Goal: Communication & Community: Answer question/provide support

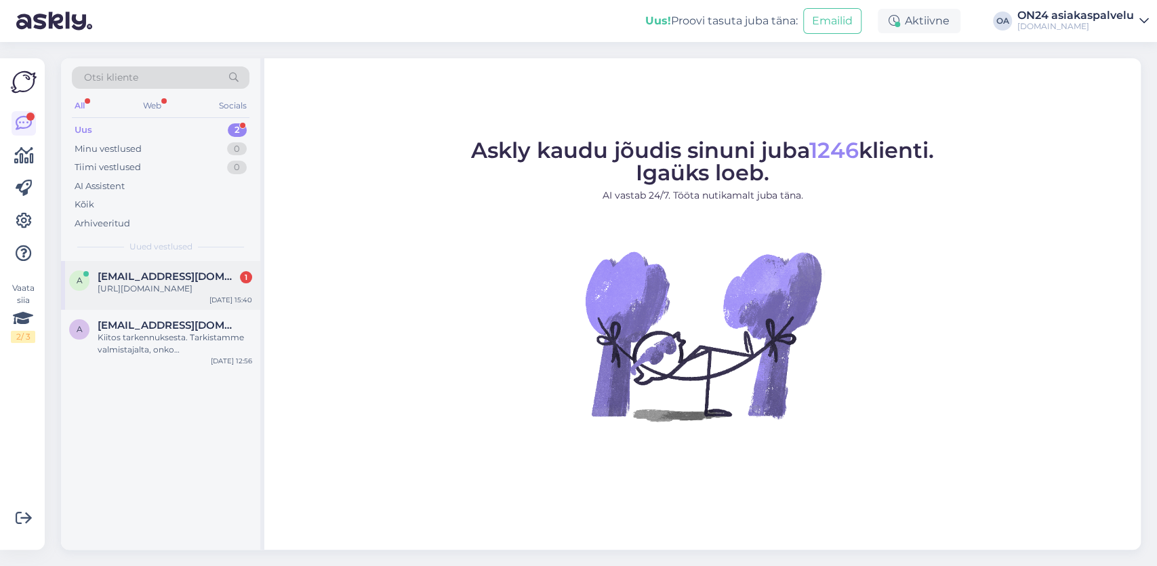
click at [154, 287] on div "https://www.on24.fi/p/147921/kylpyhuoneen-yl%C3%A4kaappi-350" at bounding box center [175, 289] width 154 height 12
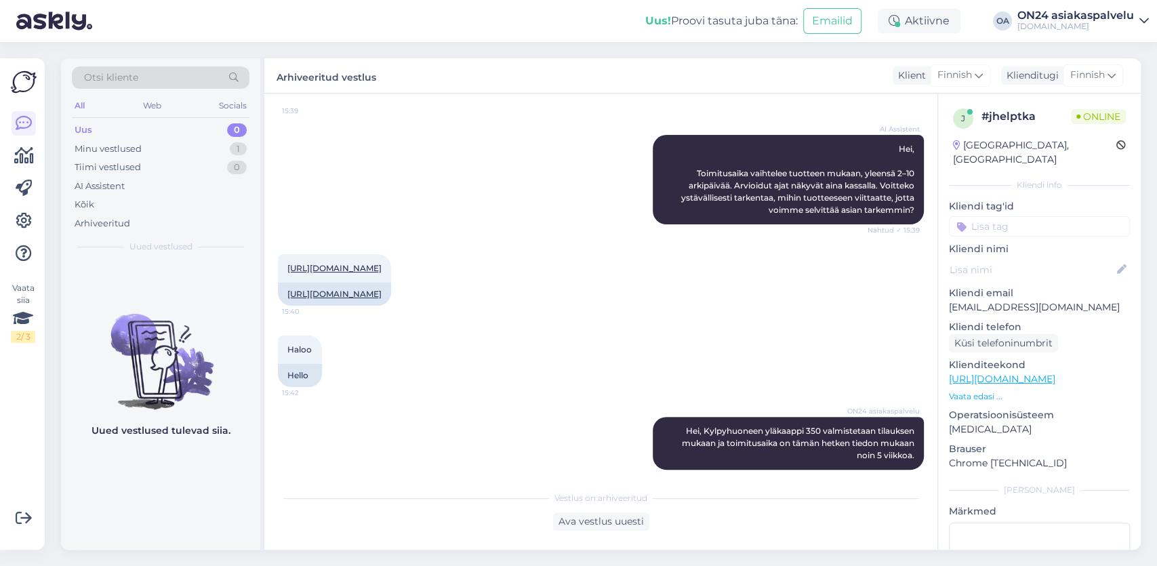
scroll to position [215, 0]
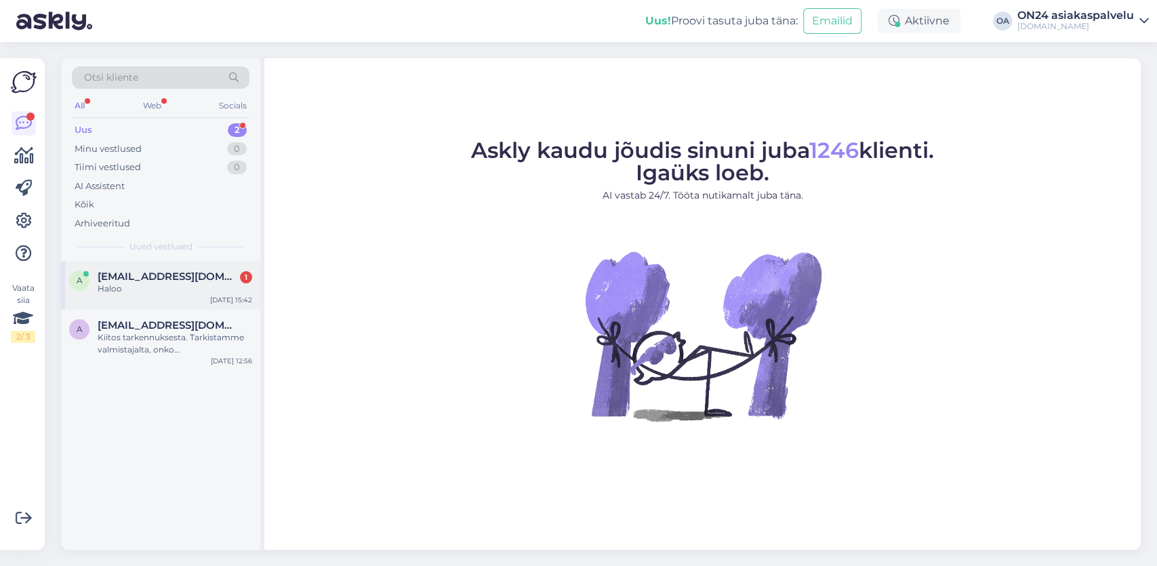
click at [133, 272] on span "[EMAIL_ADDRESS][DOMAIN_NAME]" at bounding box center [168, 276] width 141 height 12
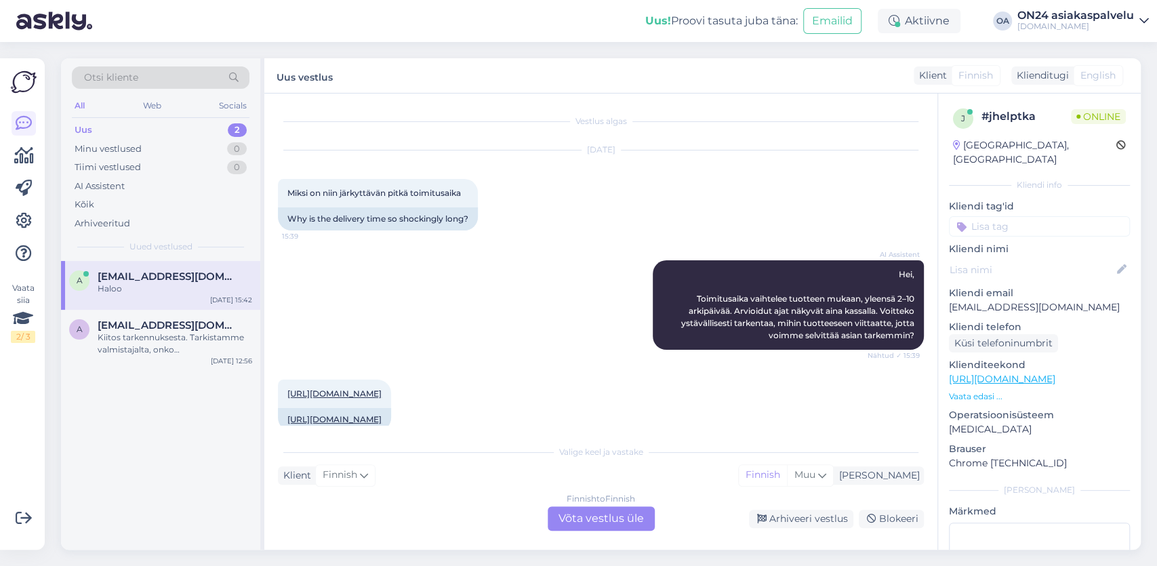
scroll to position [125, 0]
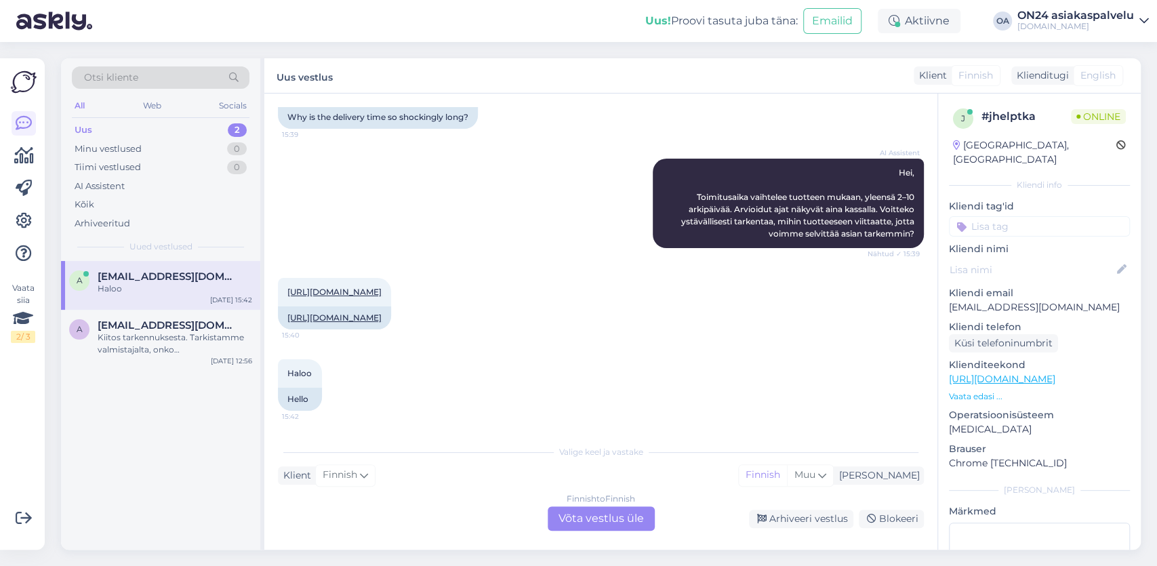
click at [600, 516] on div "Finnish to Finnish Võta vestlus üle" at bounding box center [600, 518] width 107 height 24
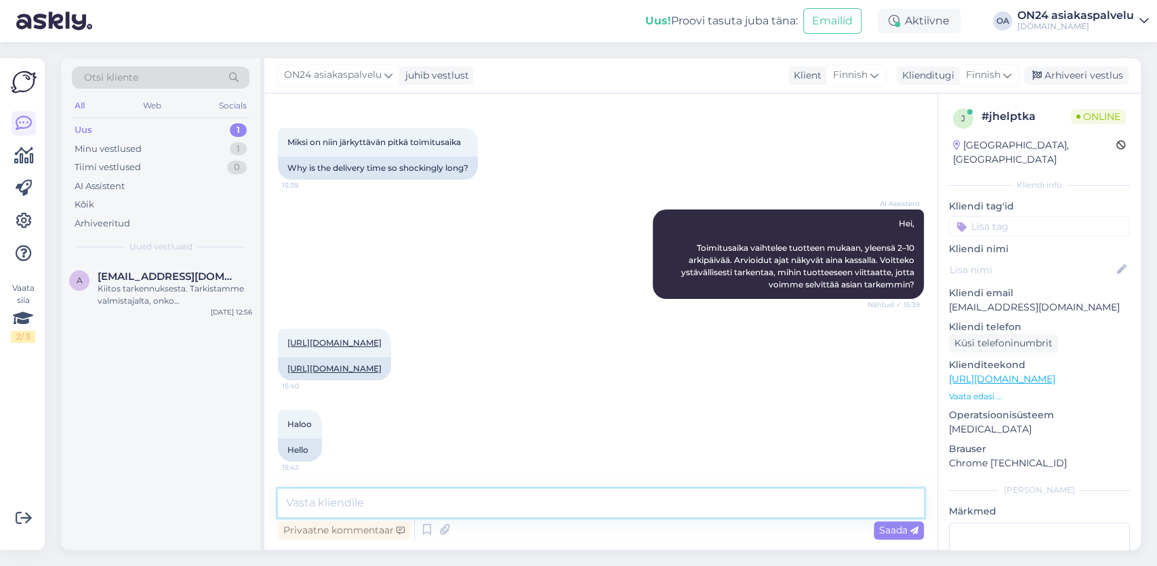
click at [306, 499] on textarea at bounding box center [601, 503] width 646 height 28
paste textarea "Kylpyhuoneen yläkaappi 350"
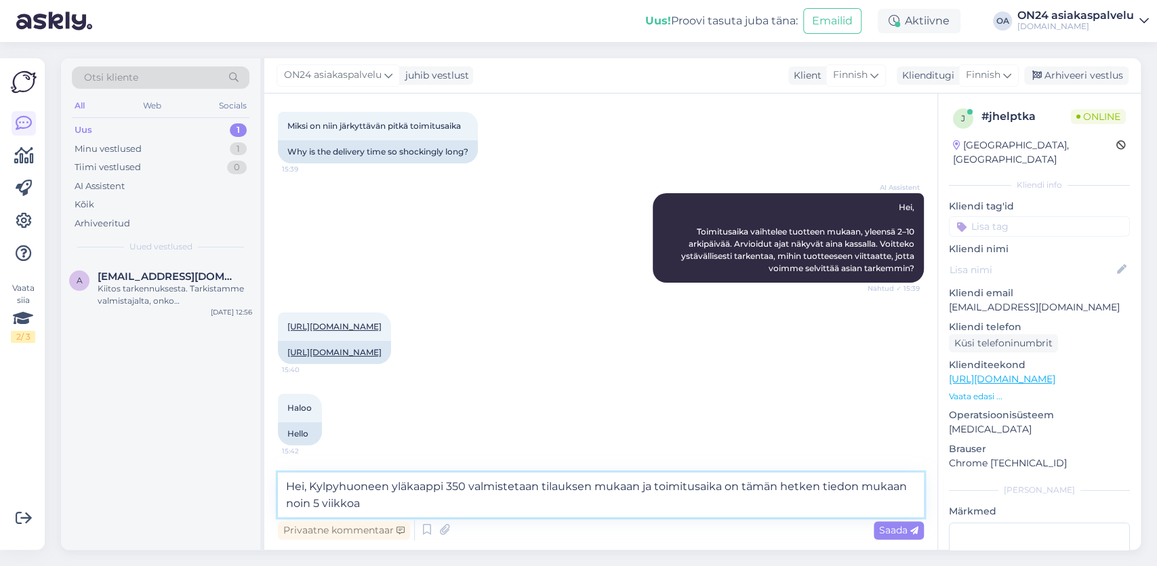
type textarea "Hei, Kylpyhuoneen yläkaappi 350 valmistetaan tilauksen mukaan ja toimitusaika o…"
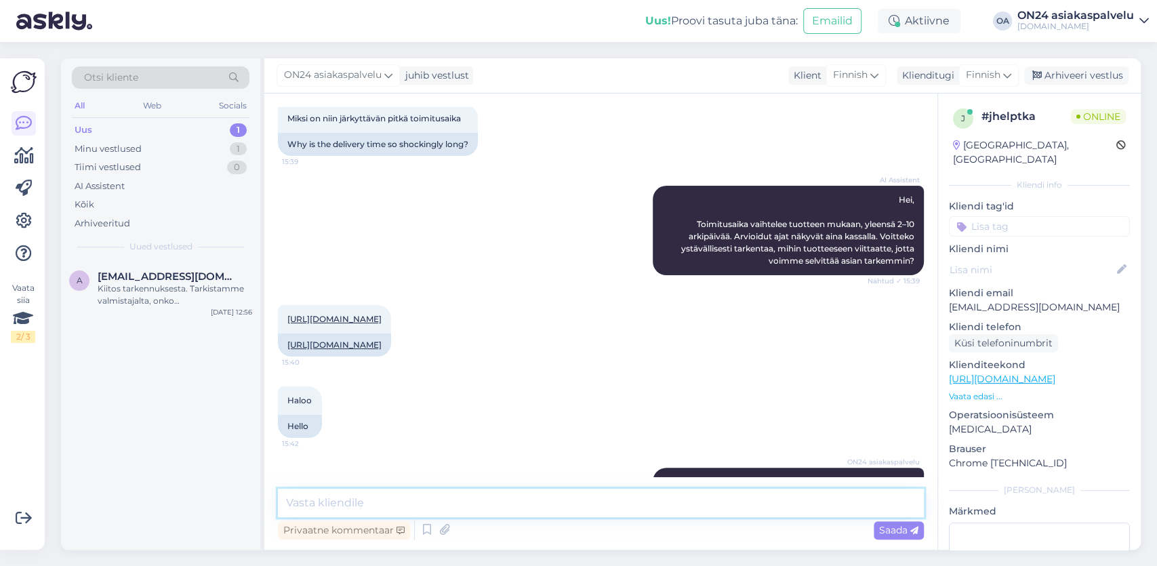
scroll to position [157, 0]
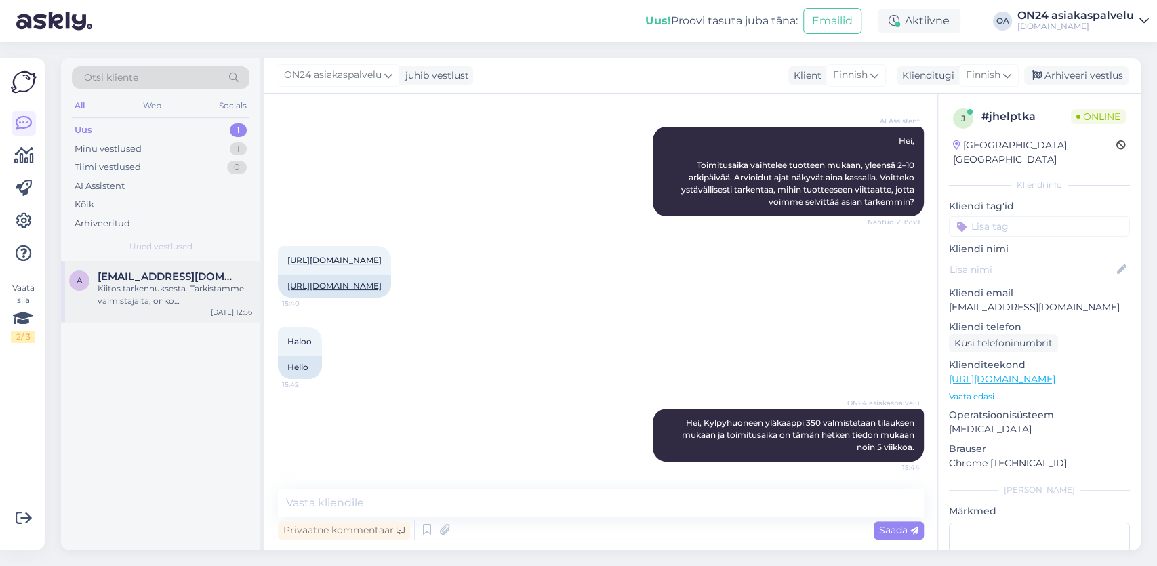
click at [134, 292] on div "Kiitos tarkennuksesta. Tarkistamme valmistajalta, onko lampaanvillapeitossa kei…" at bounding box center [175, 295] width 154 height 24
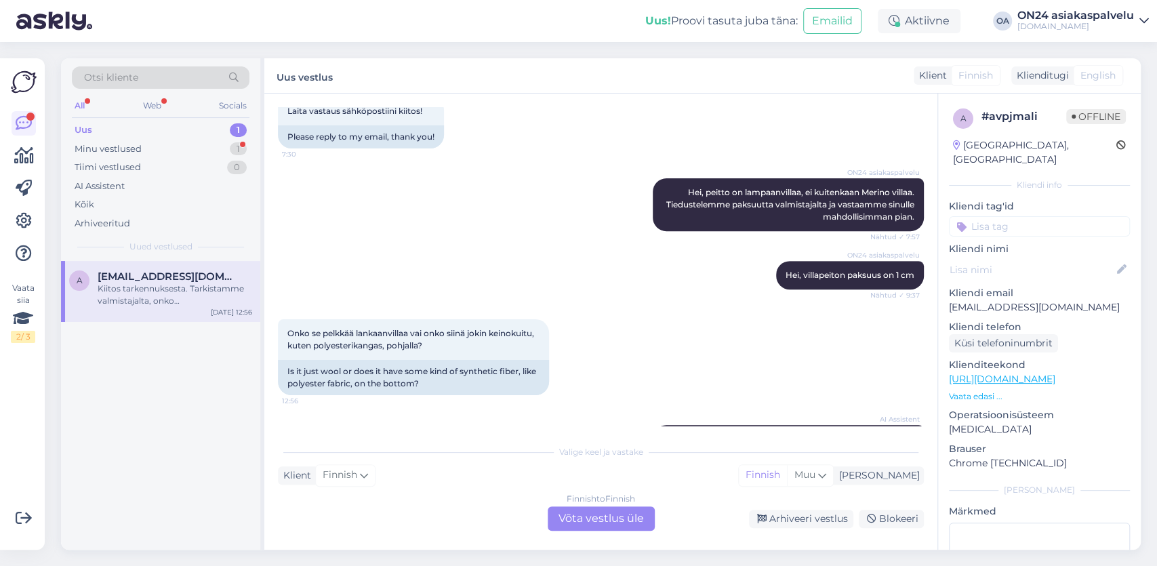
scroll to position [418, 0]
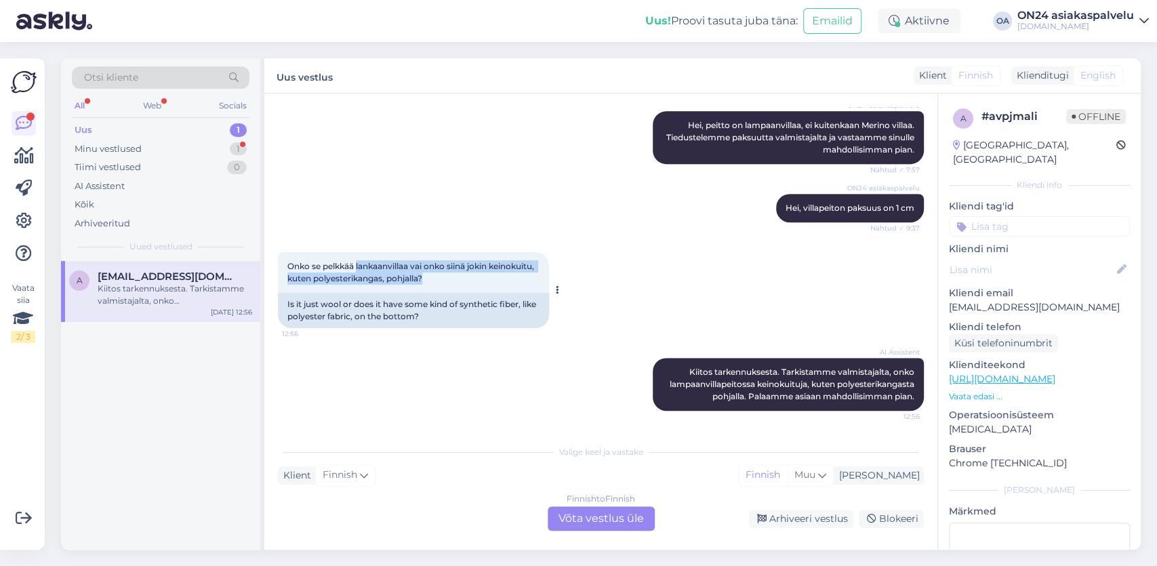
drag, startPoint x: 473, startPoint y: 278, endPoint x: 357, endPoint y: 266, distance: 116.5
click at [357, 266] on span "Onko se pelkkää lankaanvillaa vai onko siinä jokin keinokuitu, kuten polyesteri…" at bounding box center [411, 272] width 249 height 22
copy span "lankaanvillaa vai onko siinä jokin keinokuitu, kuten polyesterikangas, pohjalla?"
click at [631, 525] on div "Finnish to Finnish Võta vestlus üle" at bounding box center [600, 518] width 107 height 24
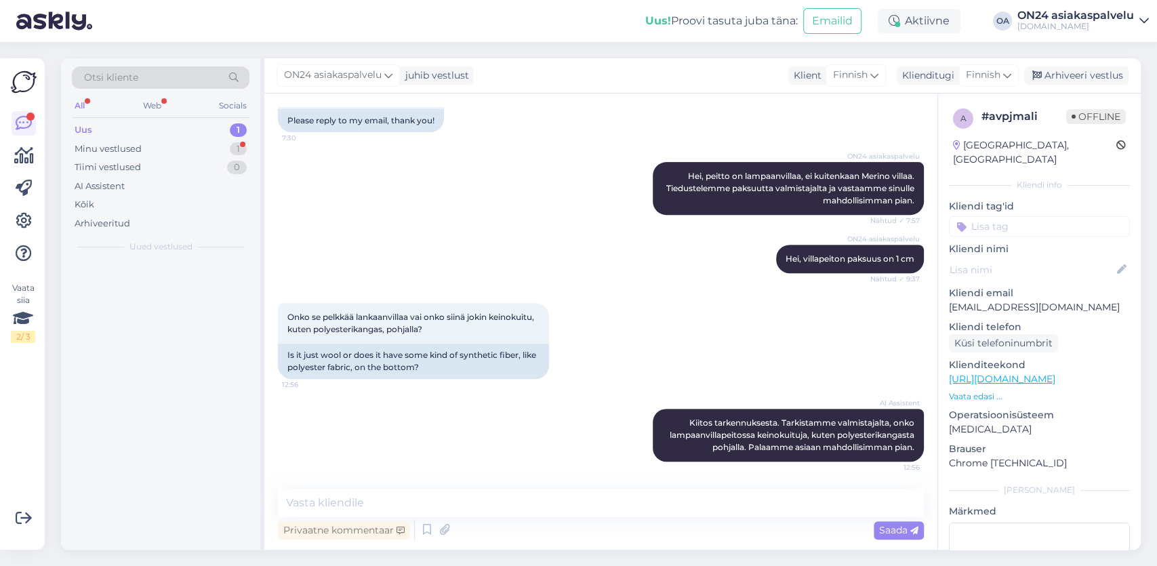
scroll to position [367, 0]
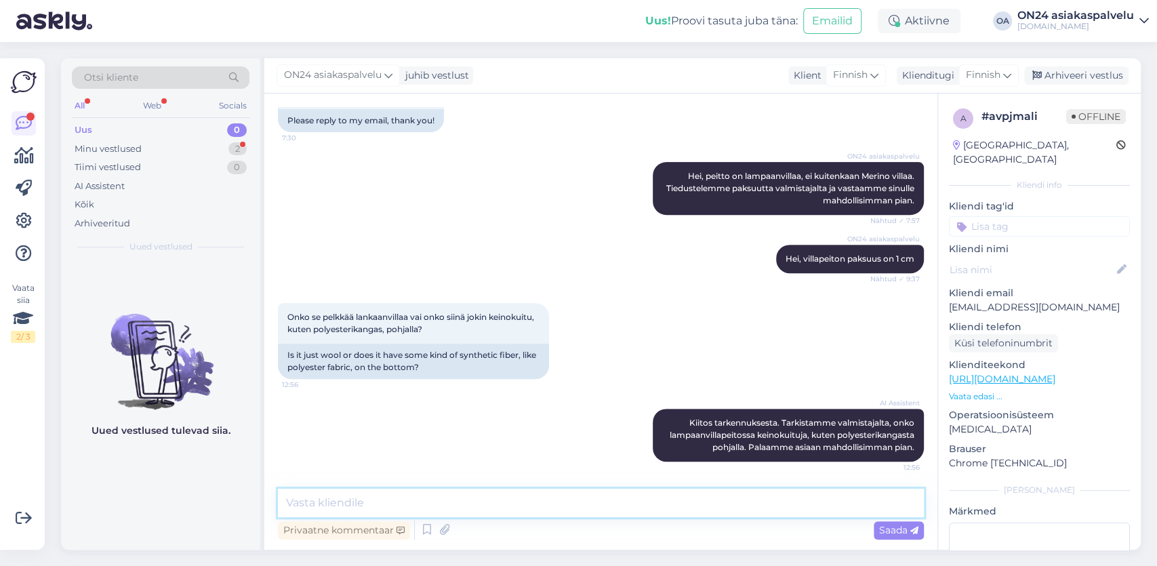
click at [299, 501] on textarea at bounding box center [601, 503] width 646 height 28
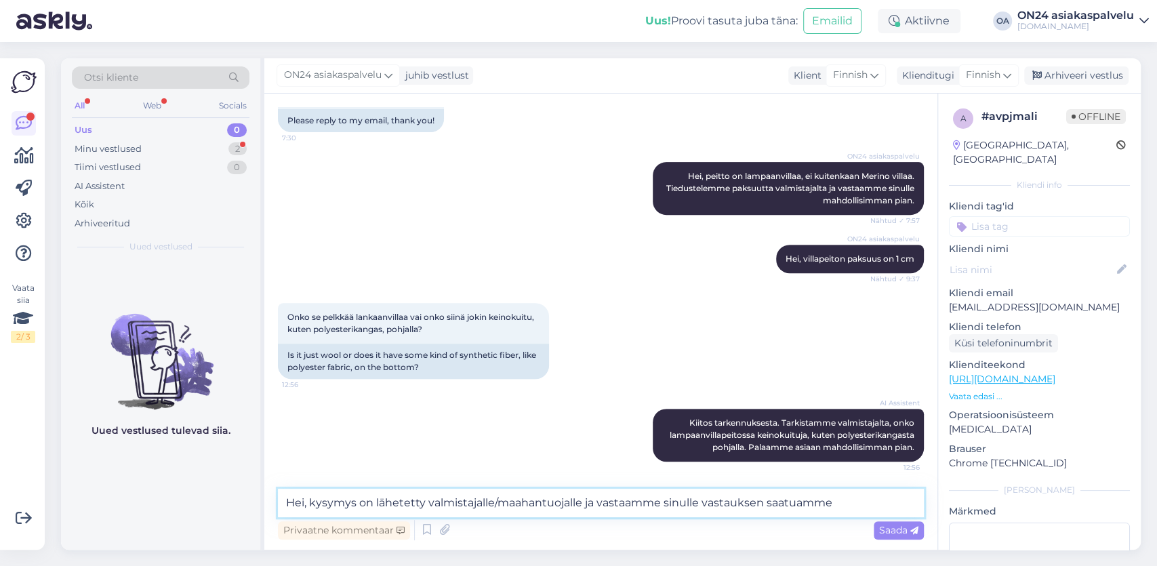
type textarea "Hei, kysymys on lähetetty valmistajalle/maahantuojalle ja vastaamme sinulle vas…"
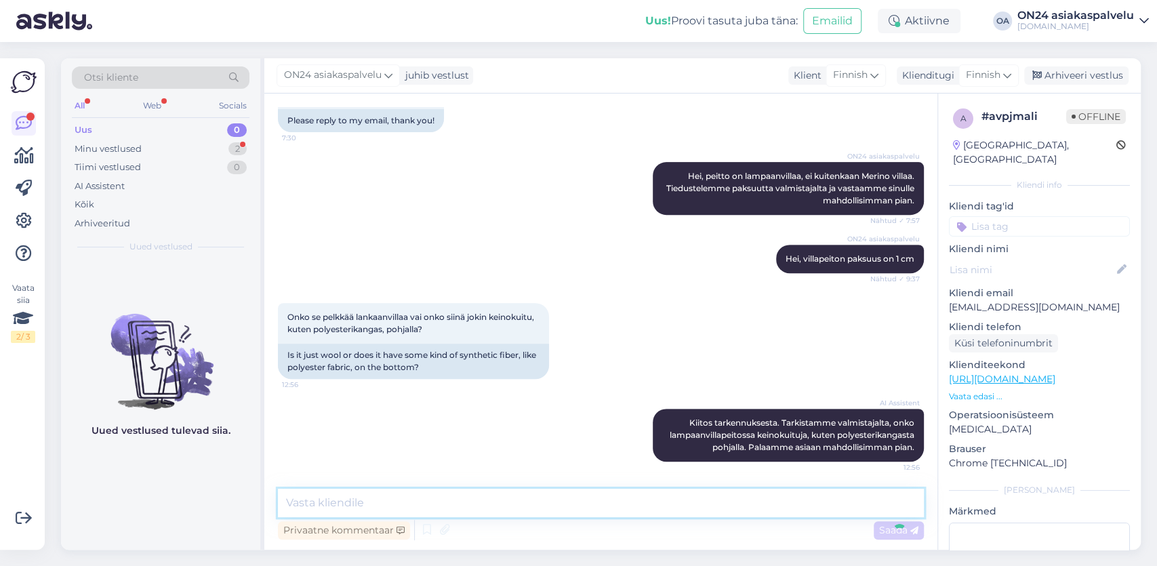
scroll to position [438, 0]
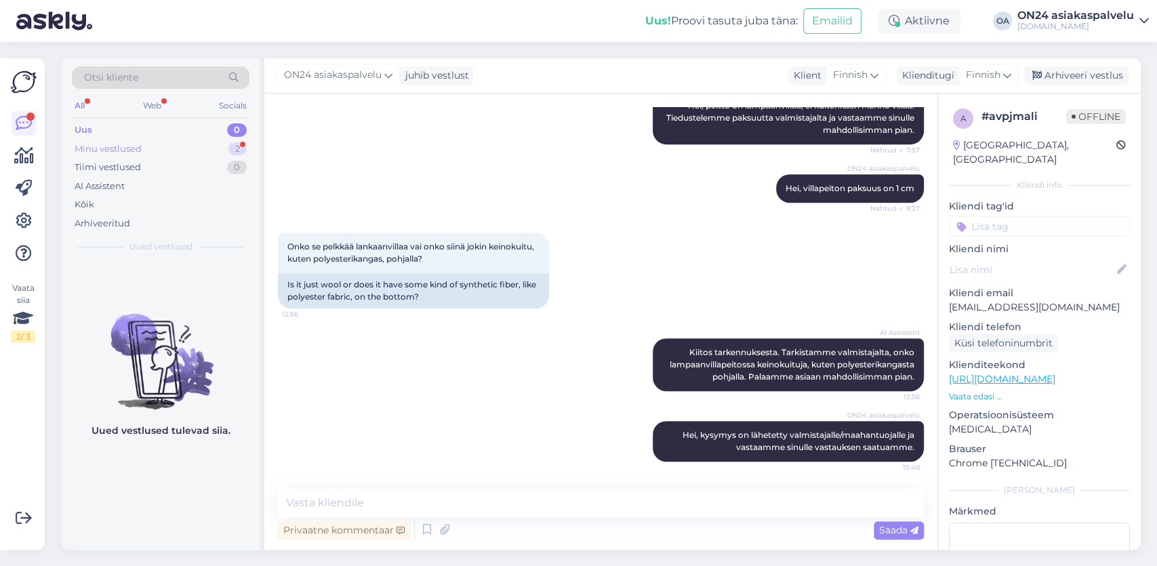
click at [144, 148] on div "Minu vestlused 2" at bounding box center [161, 149] width 178 height 19
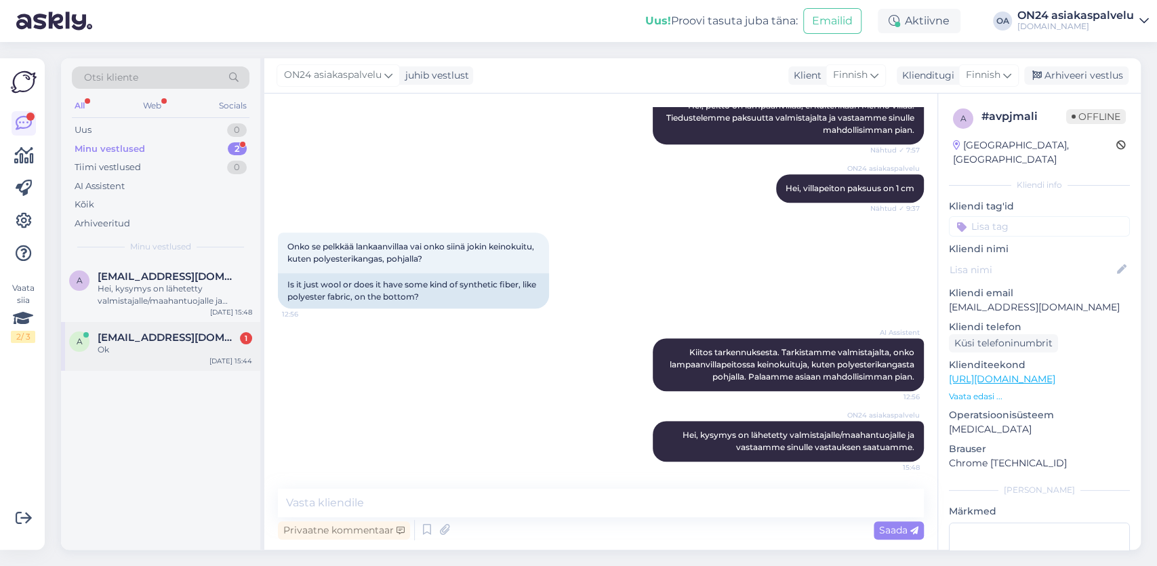
click at [123, 337] on span "[EMAIL_ADDRESS][DOMAIN_NAME]" at bounding box center [168, 337] width 141 height 12
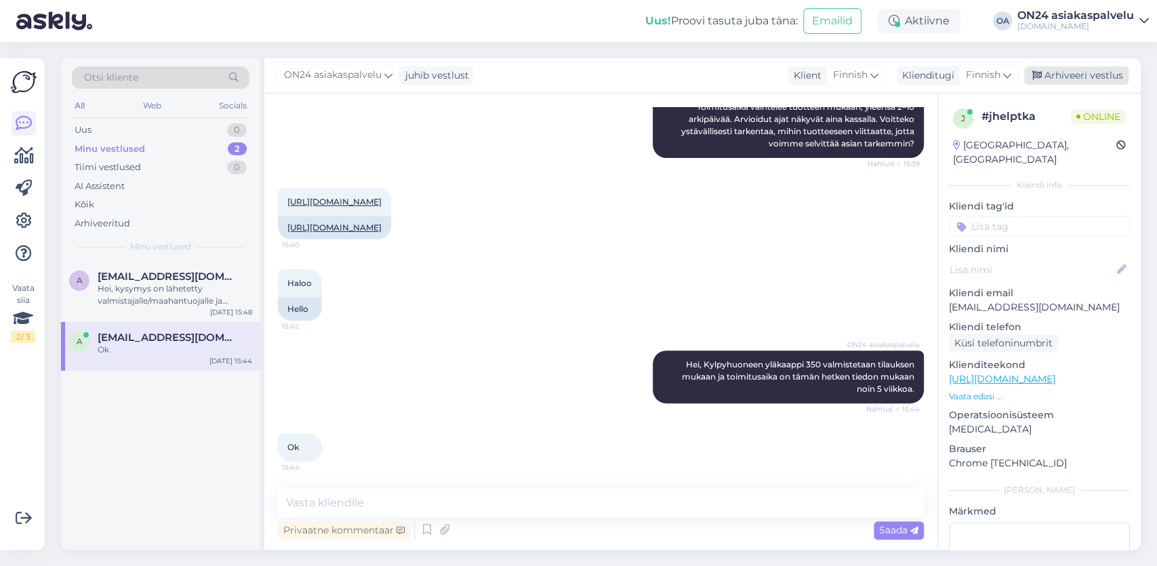
click at [1077, 73] on div "Arhiveeri vestlus" at bounding box center [1076, 75] width 104 height 18
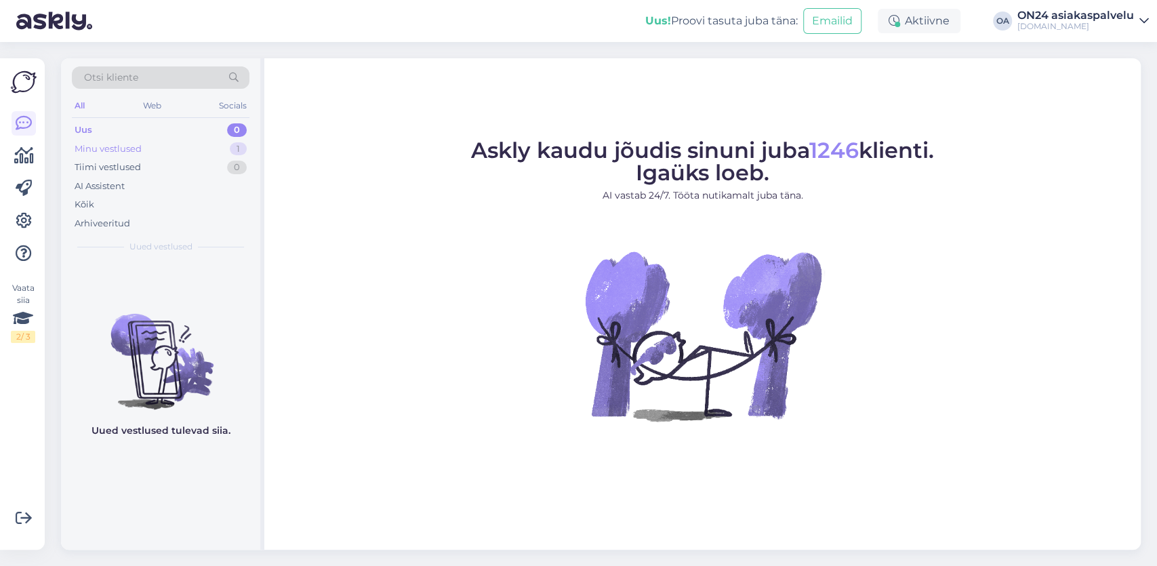
click at [125, 146] on div "Minu vestlused" at bounding box center [108, 149] width 67 height 14
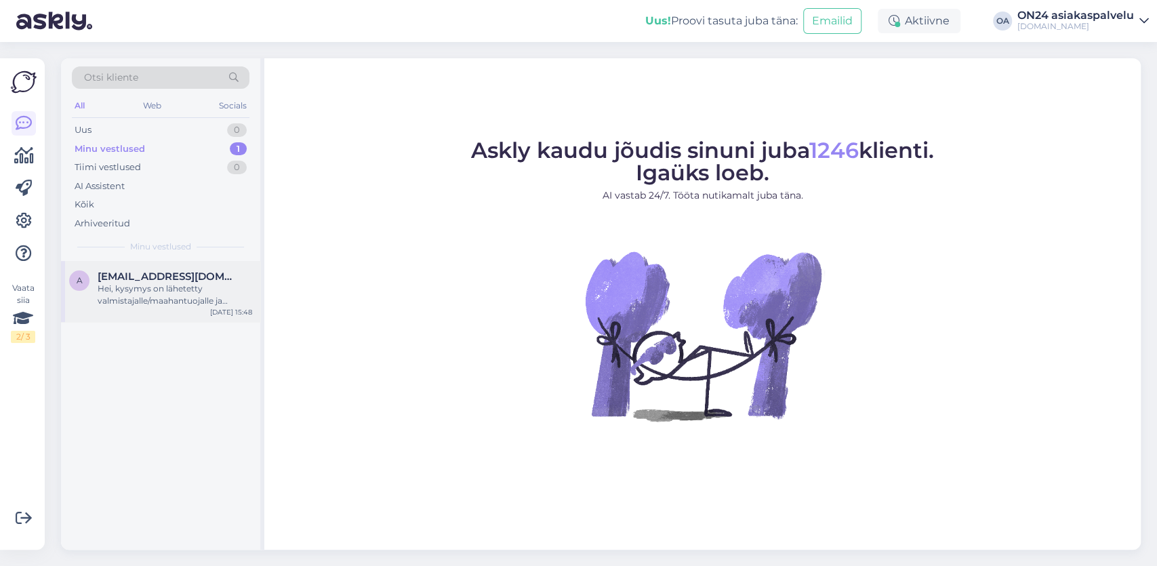
click at [187, 273] on span "[EMAIL_ADDRESS][DOMAIN_NAME]" at bounding box center [168, 276] width 141 height 12
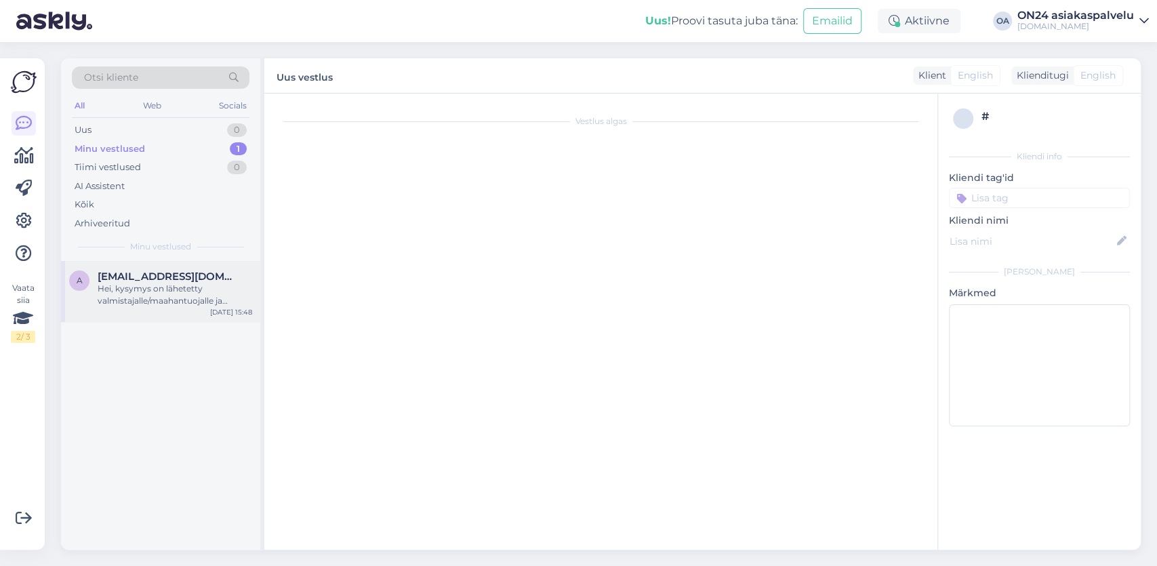
scroll to position [438, 0]
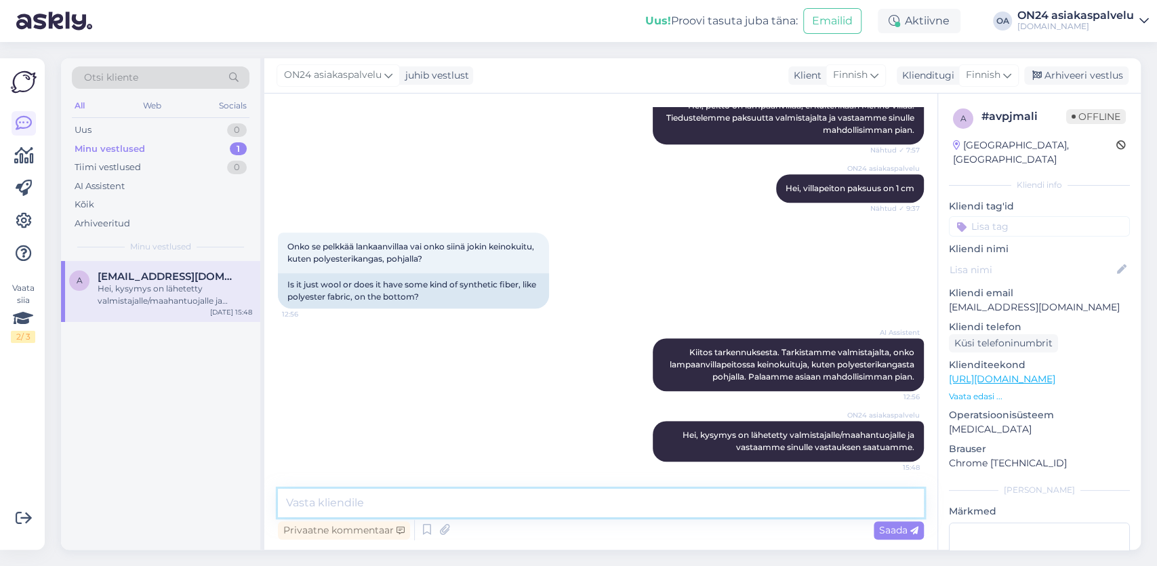
click at [299, 513] on textarea at bounding box center [601, 503] width 646 height 28
paste textarea "Sisältää 100 % prässättyä villaa - Lamford-merkintä"
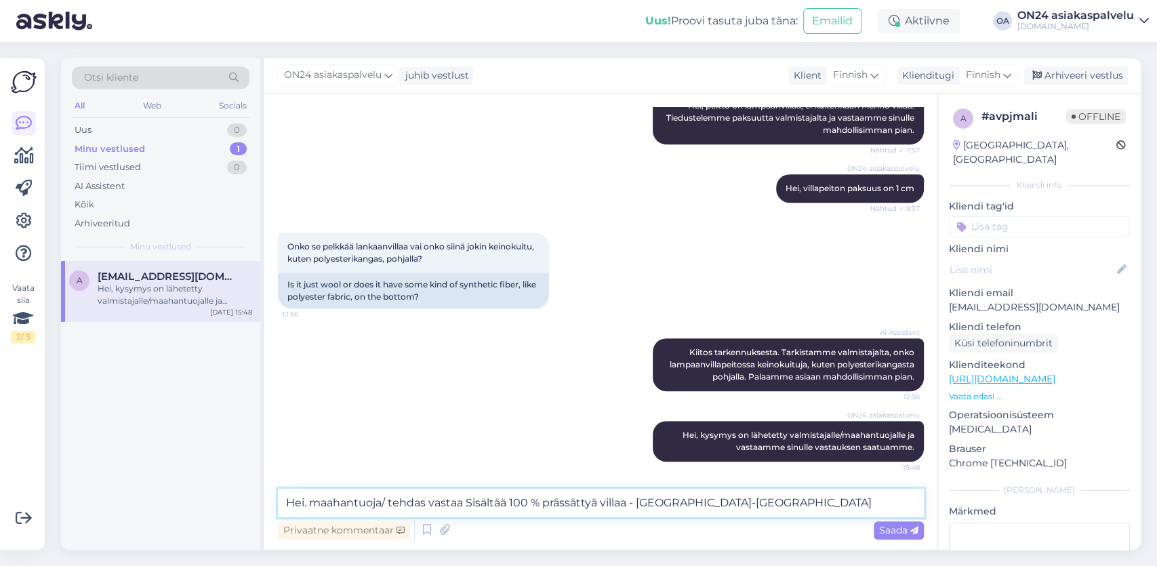
click at [463, 503] on textarea "Hei. maahantuoja/ tehdas vastaa Sisältää 100 % prässättyä villaa - Lamford-merk…" at bounding box center [601, 503] width 646 height 28
type textarea "Hei. maahantuoja/ tehdas vastaa: peitto s7 Sisältää 100 % prässättyä villaa - L…"
click at [899, 531] on span "Saada" at bounding box center [898, 530] width 39 height 12
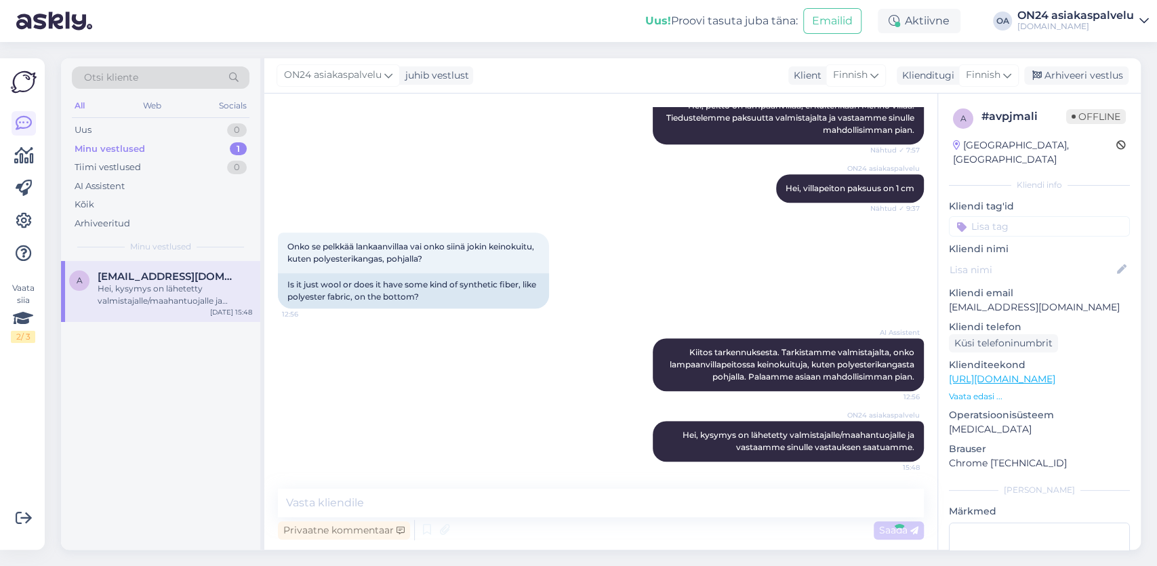
scroll to position [508, 0]
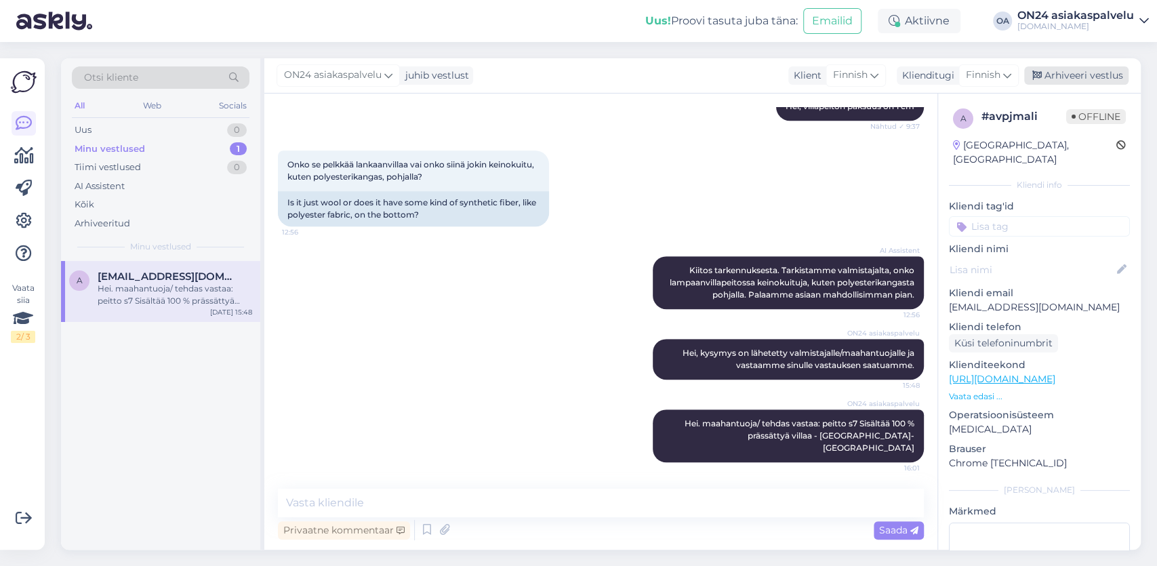
click at [1085, 79] on div "Arhiveeri vestlus" at bounding box center [1076, 75] width 104 height 18
